Goal: Go to known website

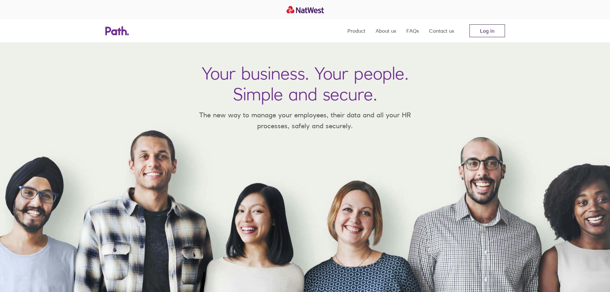
click at [493, 28] on link "Log in" at bounding box center [487, 30] width 36 height 13
